Goal: Information Seeking & Learning: Learn about a topic

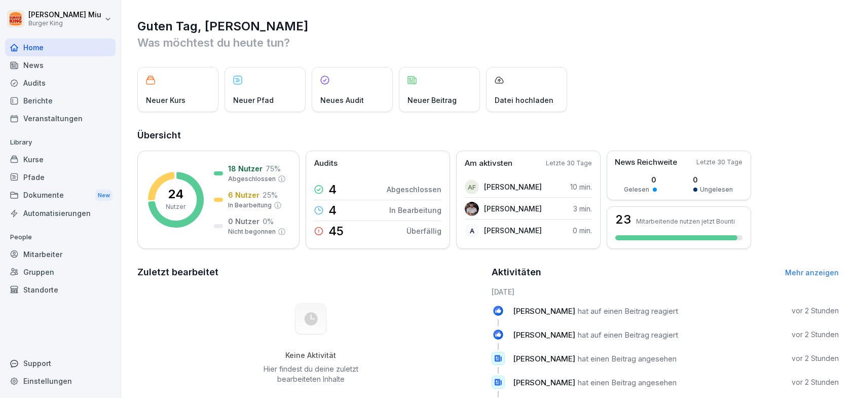
click at [74, 64] on div "News" at bounding box center [60, 65] width 110 height 18
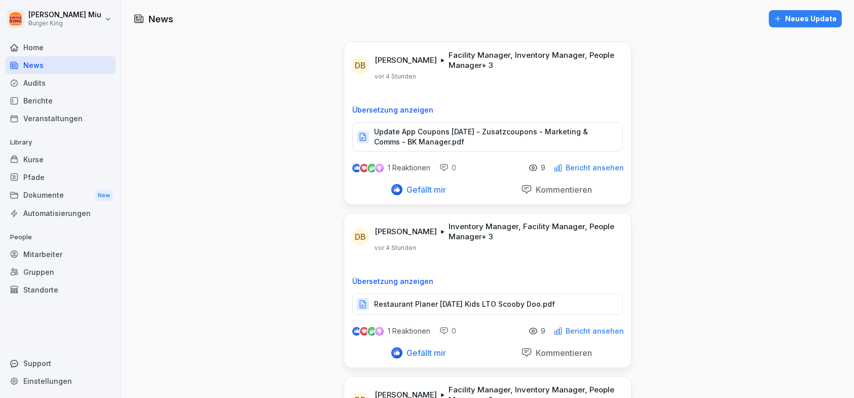
click at [413, 137] on p "Update App Coupons September 2025 - Zusatzcoupons - Marketing & Comms - BK Mana…" at bounding box center [493, 137] width 238 height 20
click at [402, 134] on p "Update App Coupons September 2025 - Zusatzcoupons - Marketing & Comms - BK Mana…" at bounding box center [493, 137] width 238 height 20
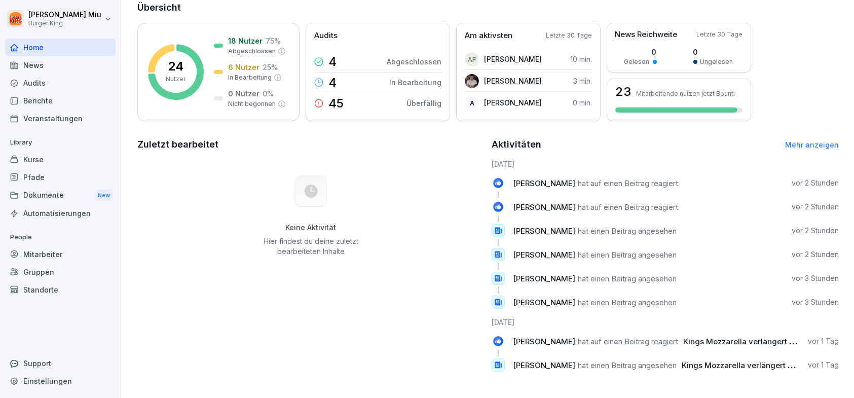
scroll to position [135, 0]
click at [105, 196] on div "New" at bounding box center [103, 196] width 17 height 12
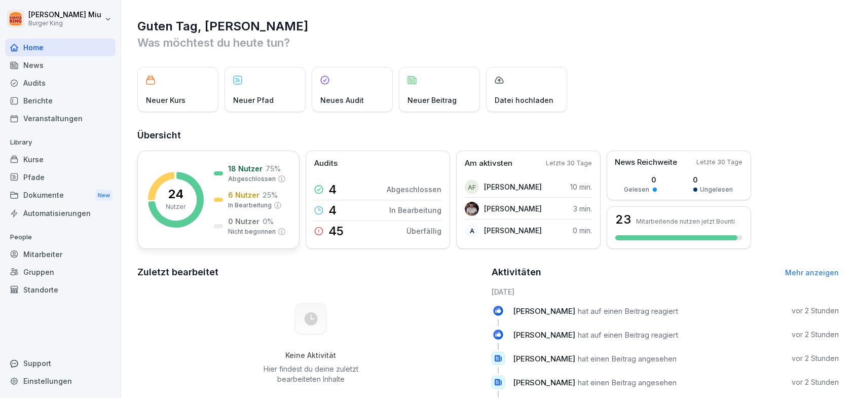
drag, startPoint x: 215, startPoint y: 179, endPoint x: 209, endPoint y: 180, distance: 6.6
click at [211, 180] on div "24 Nutzer 18 Nutzer 75 % Abgeschlossen 6 Nutzer 25 % In Bearbeitung 0 Nutzer 0 …" at bounding box center [218, 200] width 162 height 98
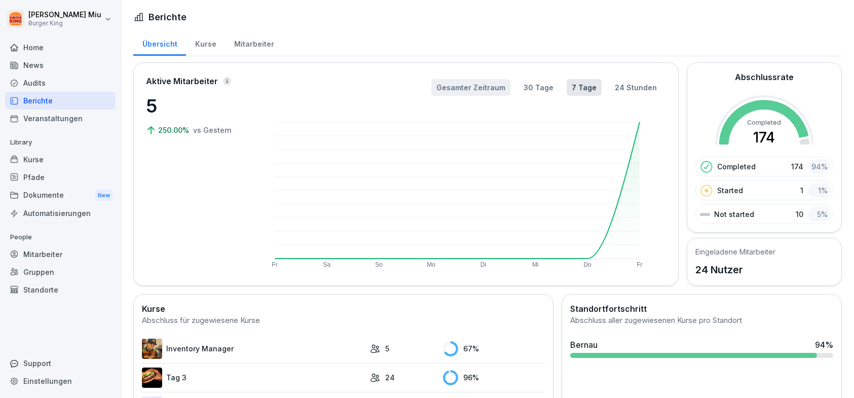
click at [475, 88] on button "Gesamter Zeitraum" at bounding box center [470, 87] width 79 height 17
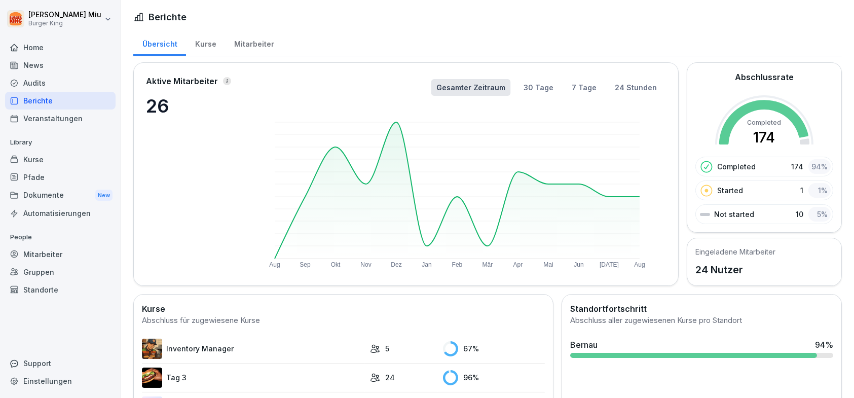
click at [474, 89] on button "Gesamter Zeitraum" at bounding box center [471, 87] width 80 height 17
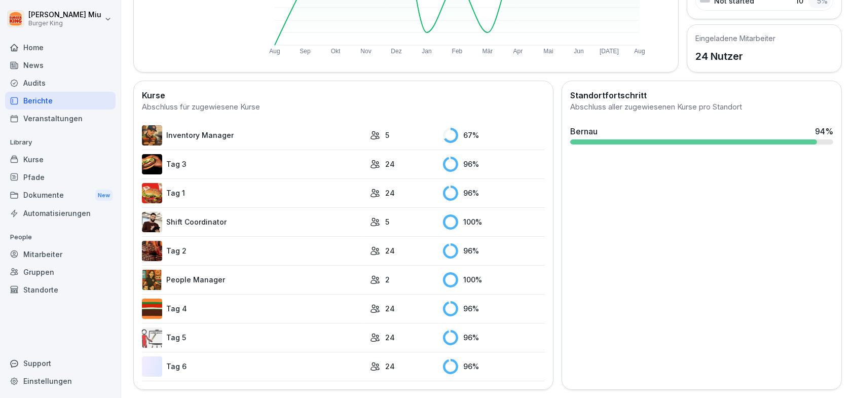
scroll to position [218, 0]
click at [196, 133] on link "Inventory Manager" at bounding box center [253, 135] width 223 height 20
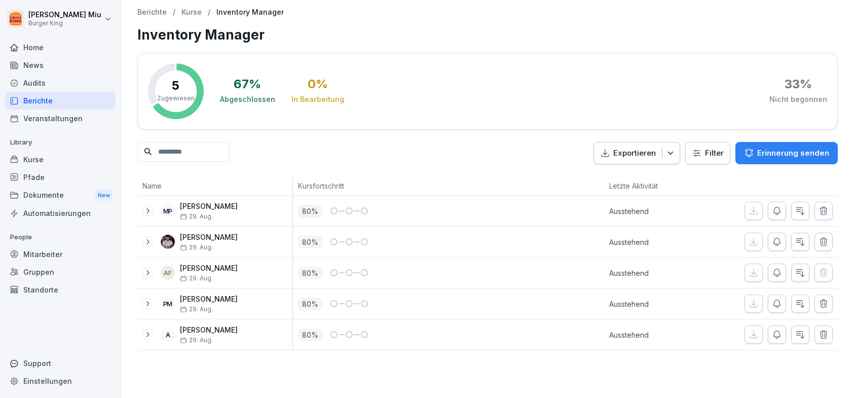
click at [147, 303] on icon at bounding box center [147, 304] width 8 height 8
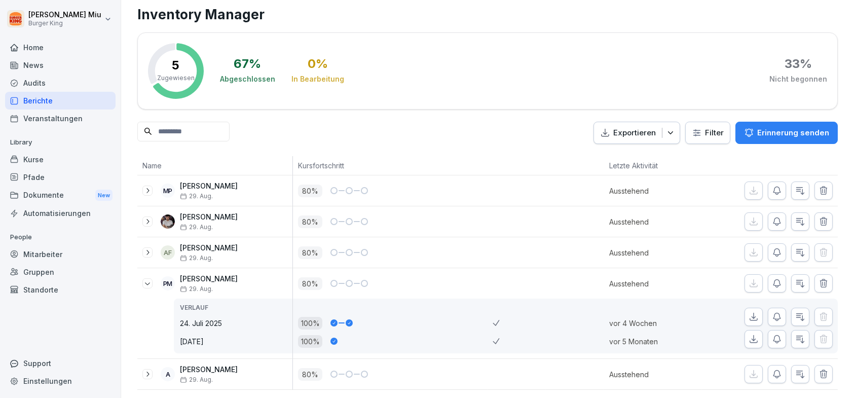
scroll to position [34, 0]
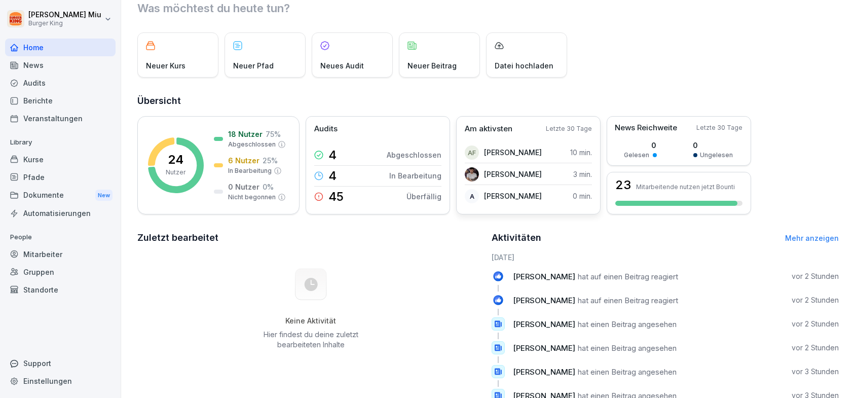
click at [484, 129] on p "Am aktivsten" at bounding box center [489, 129] width 48 height 12
click at [477, 128] on p "Am aktivsten" at bounding box center [489, 129] width 48 height 12
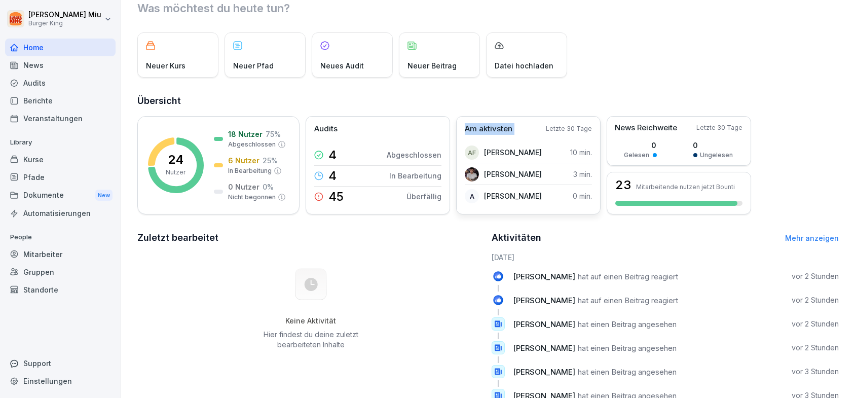
click at [477, 128] on p "Am aktivsten" at bounding box center [489, 129] width 48 height 12
click at [510, 174] on p "Robert Rohrich" at bounding box center [513, 174] width 58 height 11
click at [509, 174] on p "Robert Rohrich" at bounding box center [513, 174] width 58 height 11
click at [548, 138] on div "Am aktivsten Letzte 30 Tage AF Angela Filipovska 10 min. Robert Rohrich 3 min. …" at bounding box center [528, 165] width 144 height 98
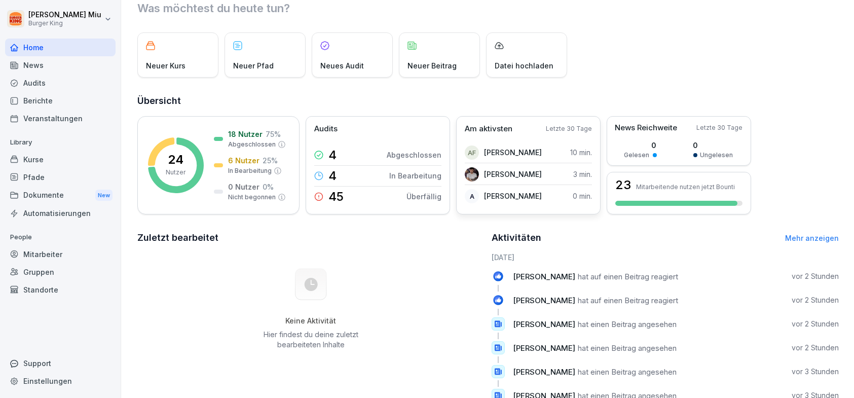
click at [574, 131] on p "Letzte 30 Tage" at bounding box center [569, 128] width 46 height 9
click at [407, 272] on div "Keine Aktivität Hier findest du deine zuletzt bearbeiteten Inhalte" at bounding box center [310, 309] width 347 height 114
click at [95, 194] on div "New" at bounding box center [103, 196] width 17 height 12
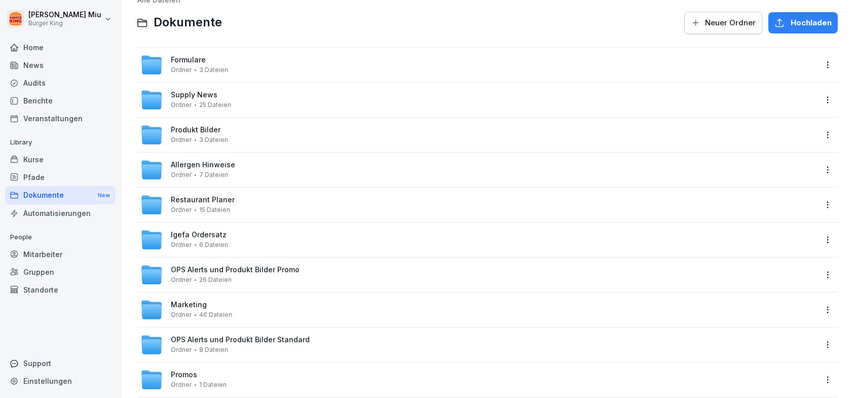
scroll to position [15, 0]
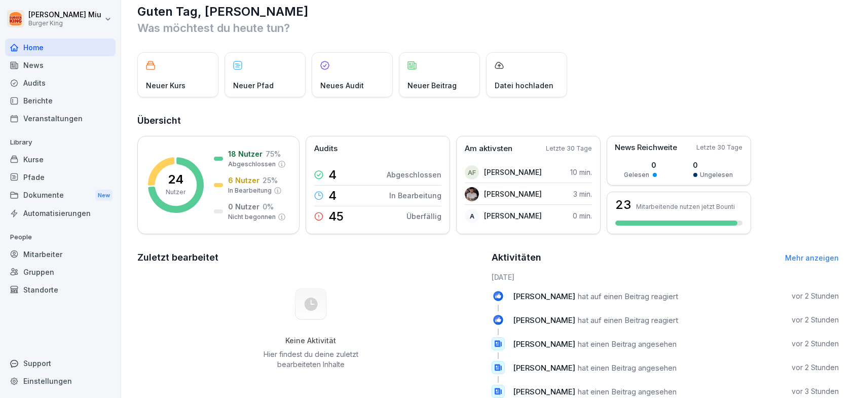
click at [35, 65] on div "News" at bounding box center [60, 65] width 110 height 18
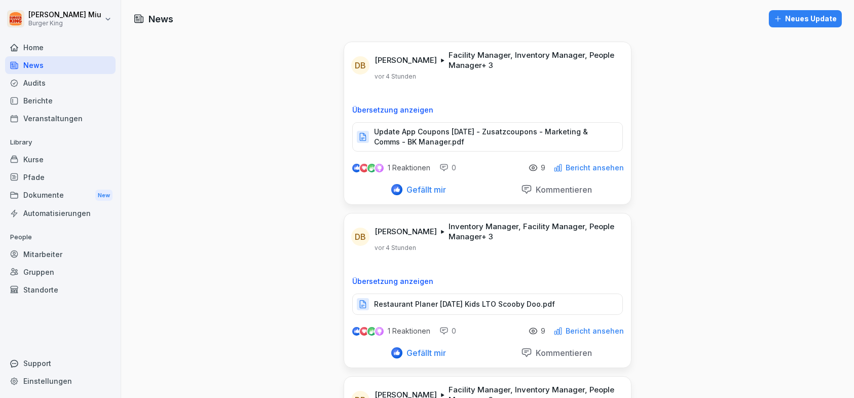
click at [443, 302] on p "Restaurant Planer September 2025 Kids LTO Scooby Doo.pdf" at bounding box center [464, 304] width 181 height 10
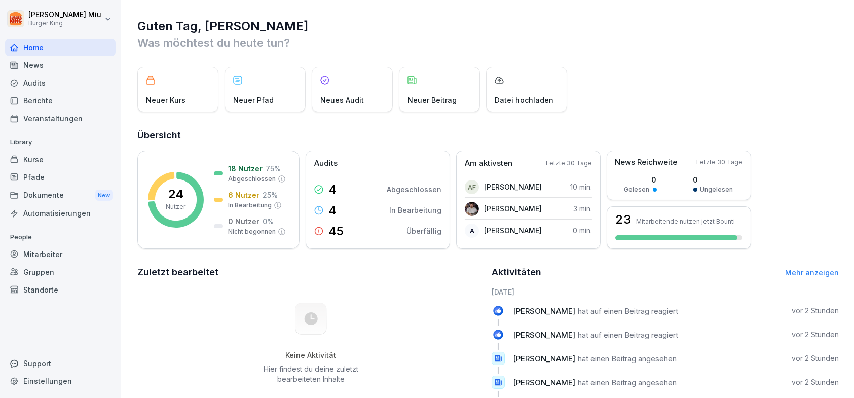
click at [178, 98] on p "Neuer Kurs" at bounding box center [166, 100] width 40 height 11
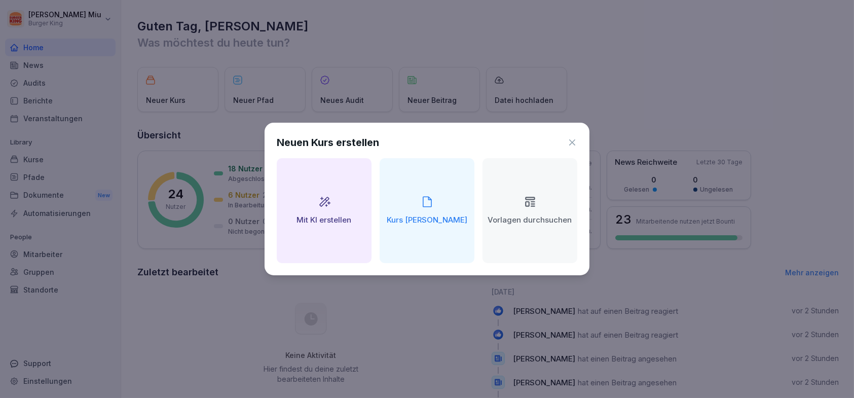
click at [310, 221] on h2 "Mit KI erstellen" at bounding box center [324, 220] width 55 height 12
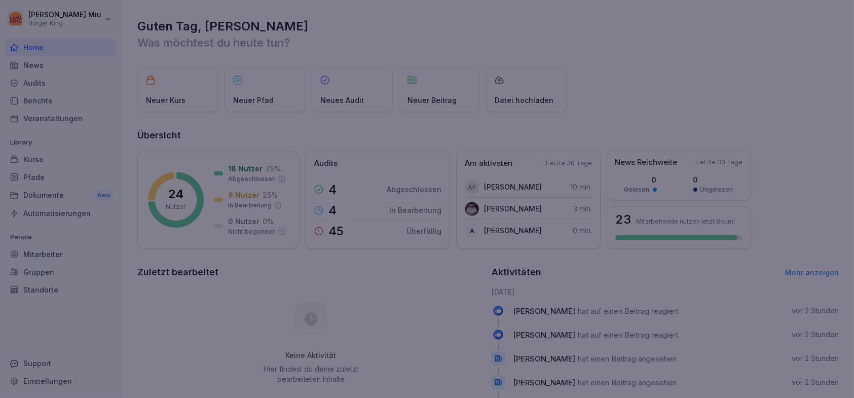
click at [176, 364] on div at bounding box center [427, 199] width 854 height 398
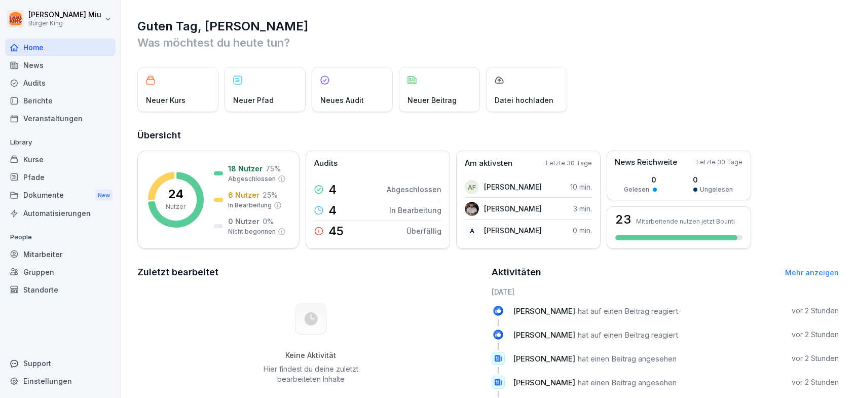
click at [352, 97] on p "Neues Audit" at bounding box center [342, 100] width 44 height 11
click at [95, 192] on div "New" at bounding box center [103, 196] width 17 height 12
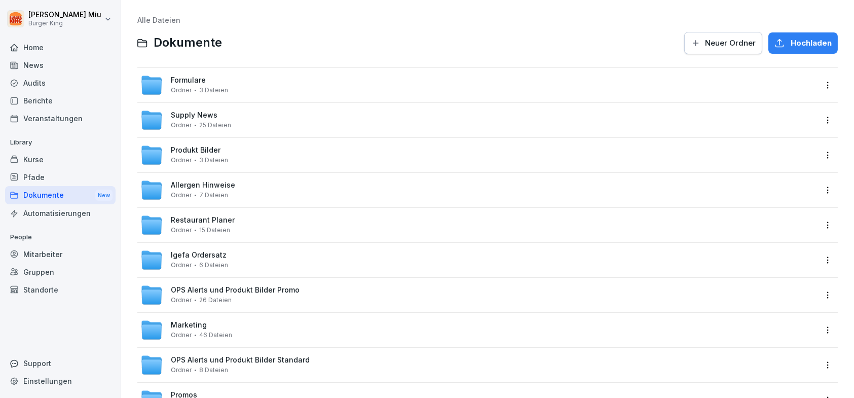
click at [196, 87] on div "Ordner 3 Dateien" at bounding box center [199, 90] width 57 height 7
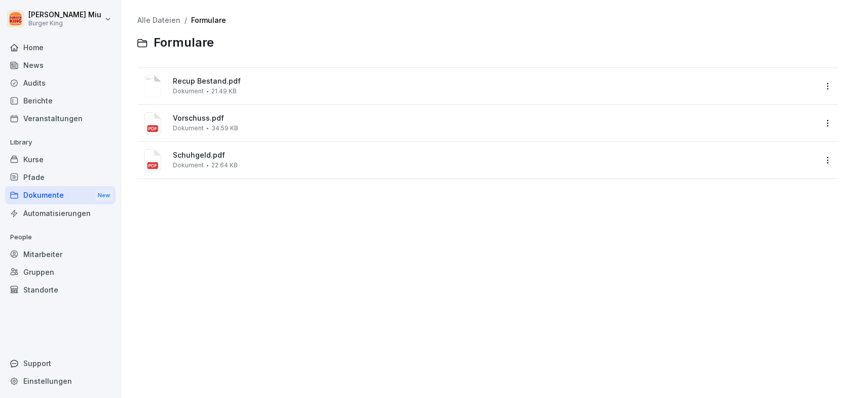
click at [150, 120] on icon at bounding box center [152, 124] width 17 height 22
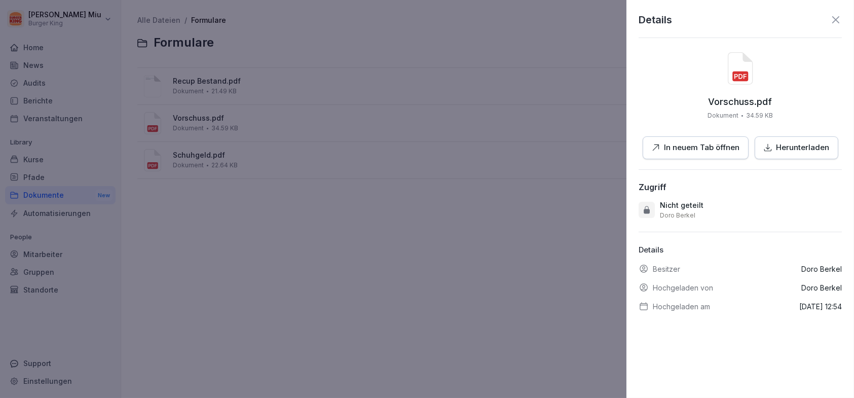
click at [830, 18] on icon at bounding box center [836, 20] width 12 height 12
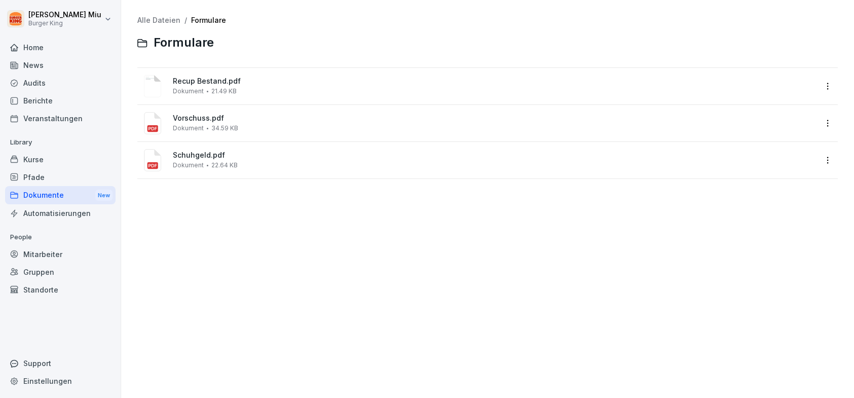
click at [202, 85] on span "Recup Bestand.pdf" at bounding box center [495, 81] width 644 height 9
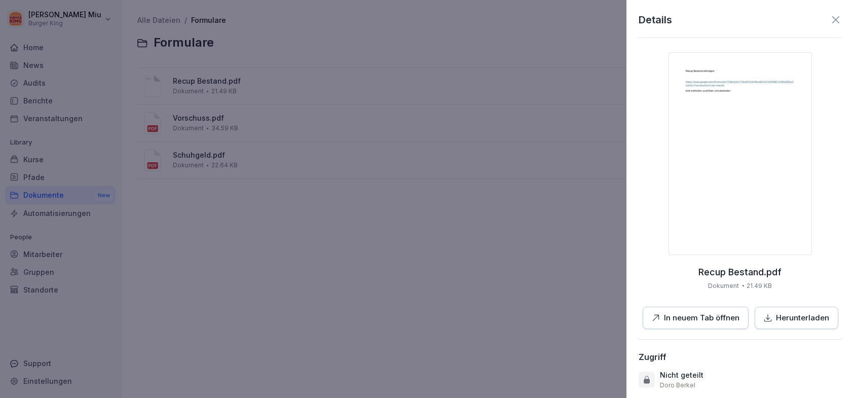
click at [832, 20] on icon at bounding box center [835, 19] width 7 height 7
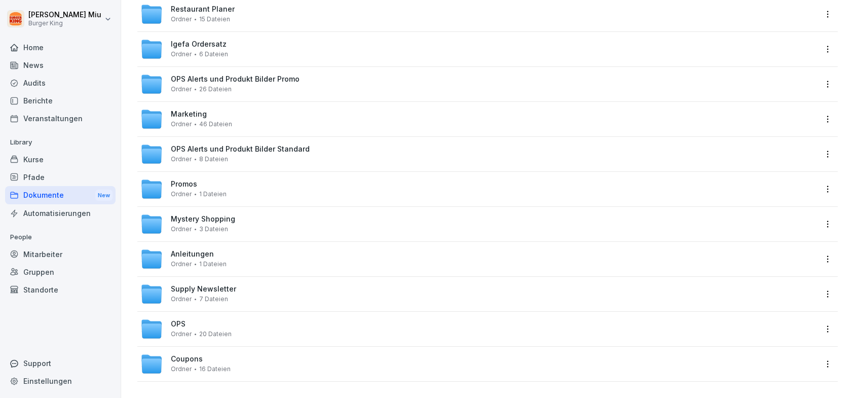
scroll to position [217, 0]
click at [192, 215] on span "Mystery Shopping" at bounding box center [203, 219] width 64 height 9
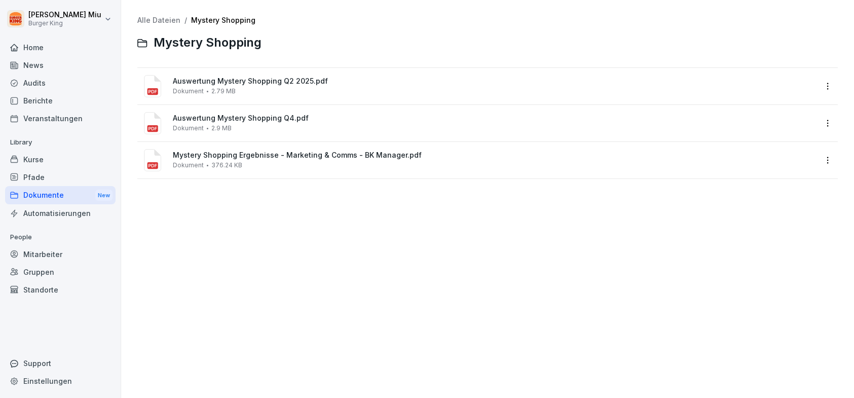
click at [258, 160] on div "Mystery Shopping Ergebnisse - Marketing & Comms - BK Manager.pdf Dokument 376.2…" at bounding box center [495, 160] width 644 height 18
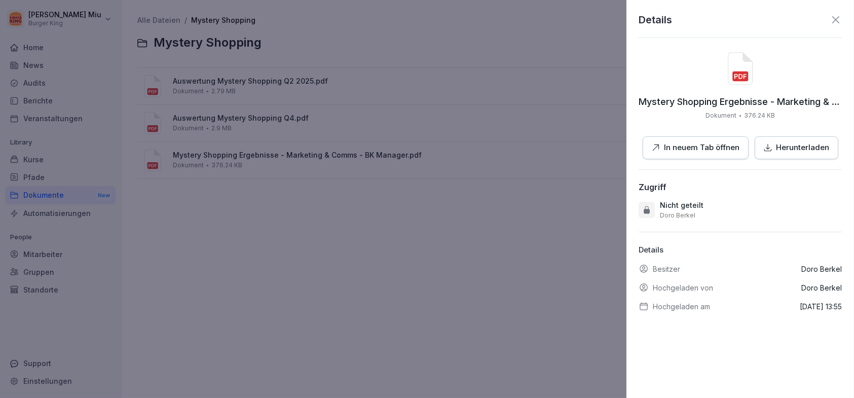
click at [735, 77] on icon at bounding box center [740, 76] width 12 height 5
click at [822, 21] on div "Details" at bounding box center [740, 19] width 203 height 15
drag, startPoint x: 831, startPoint y: 20, endPoint x: 822, endPoint y: 25, distance: 10.3
click at [831, 21] on icon at bounding box center [836, 20] width 12 height 12
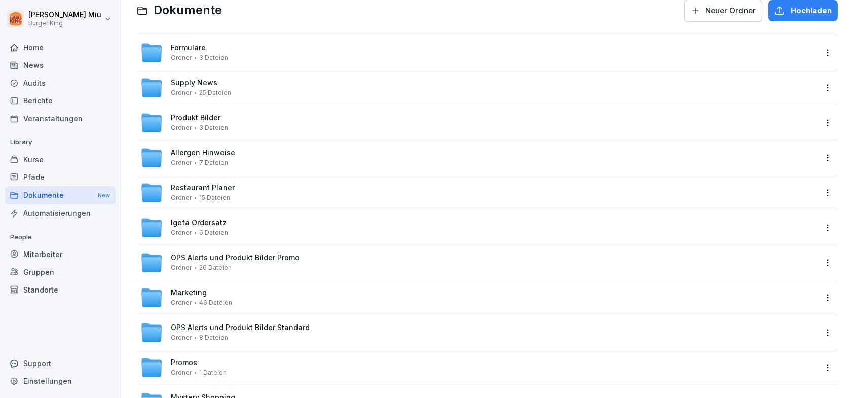
scroll to position [51, 0]
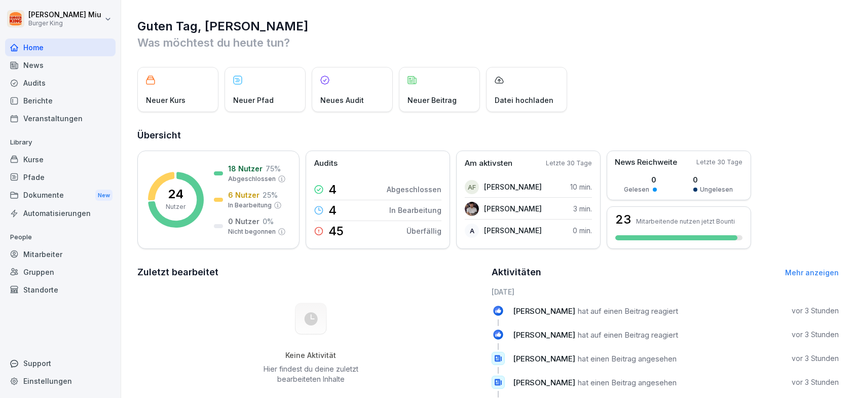
click at [42, 60] on div "News" at bounding box center [60, 65] width 110 height 18
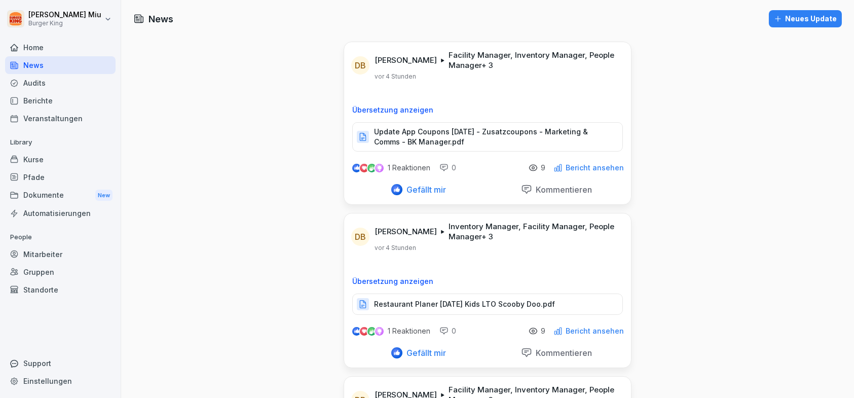
click at [409, 133] on p "Update App Coupons September 2025 - Zusatzcoupons - Marketing & Comms - BK Mana…" at bounding box center [493, 137] width 238 height 20
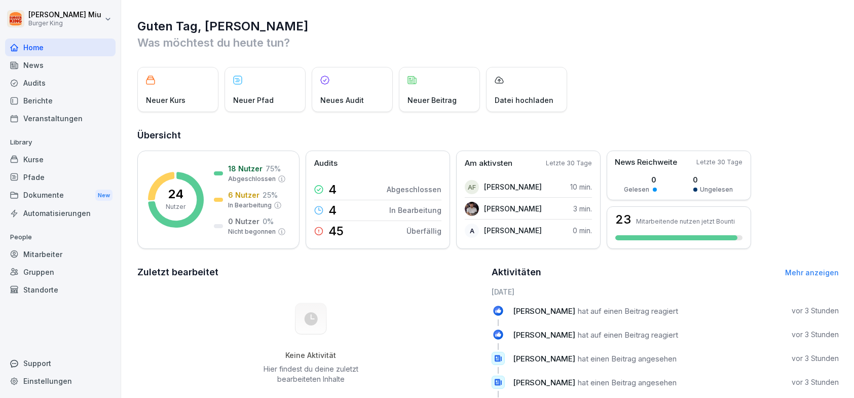
click at [43, 83] on div "Audits" at bounding box center [60, 83] width 110 height 18
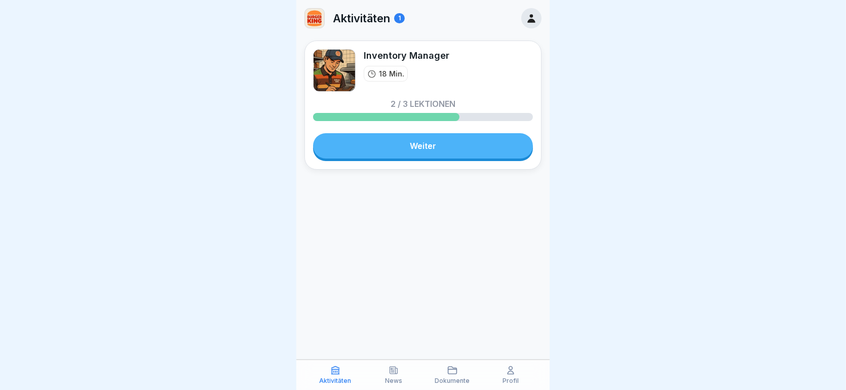
drag, startPoint x: 400, startPoint y: 99, endPoint x: 492, endPoint y: 99, distance: 91.7
click at [492, 100] on div "2 / 3 Lektionen" at bounding box center [423, 110] width 220 height 21
drag, startPoint x: 485, startPoint y: 155, endPoint x: 481, endPoint y: 172, distance: 17.5
click at [485, 155] on link "Weiter" at bounding box center [423, 145] width 220 height 25
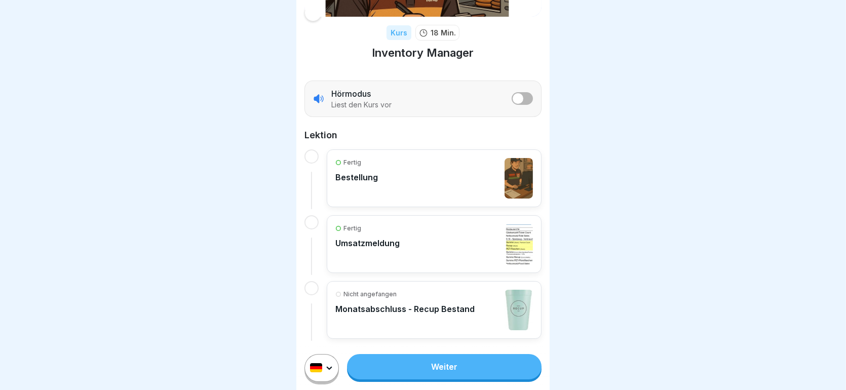
scroll to position [7, 0]
click at [436, 364] on link "Weiter" at bounding box center [444, 366] width 195 height 25
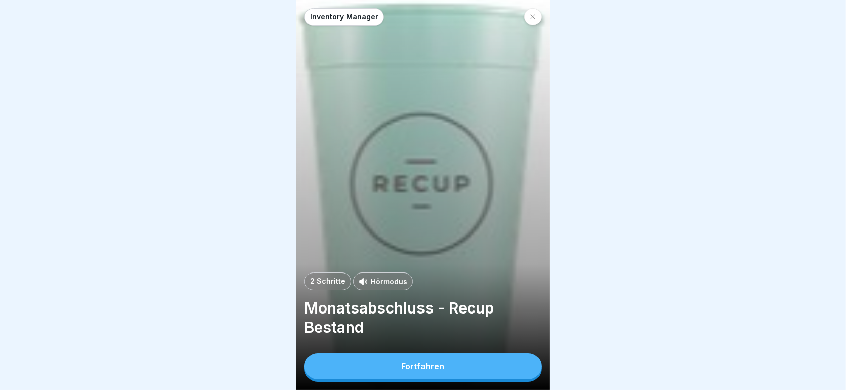
scroll to position [7, 0]
click at [426, 367] on div "Fortfahren" at bounding box center [423, 366] width 43 height 9
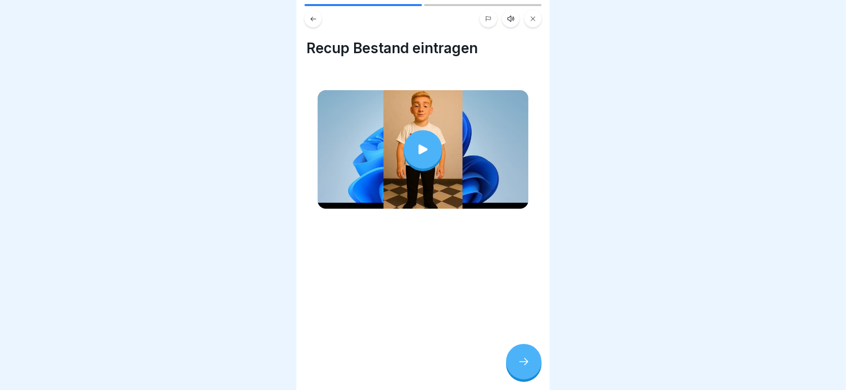
click at [428, 145] on div at bounding box center [423, 149] width 39 height 39
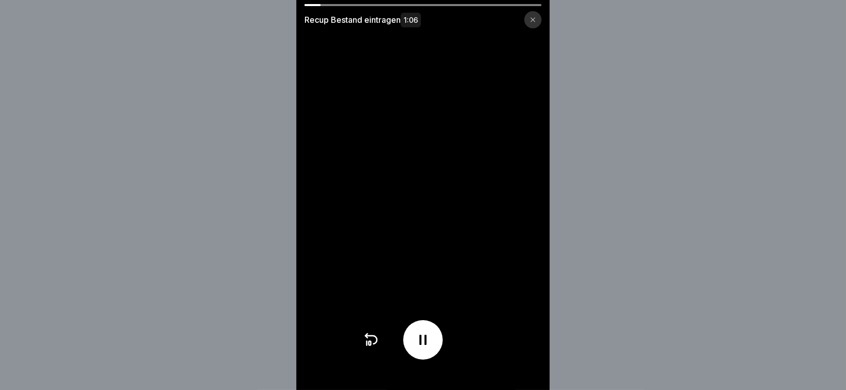
drag, startPoint x: 431, startPoint y: 344, endPoint x: 449, endPoint y: 319, distance: 30.5
click at [431, 344] on icon at bounding box center [423, 340] width 16 height 16
click at [536, 17] on icon at bounding box center [533, 20] width 6 height 6
